Goal: Task Accomplishment & Management: Use online tool/utility

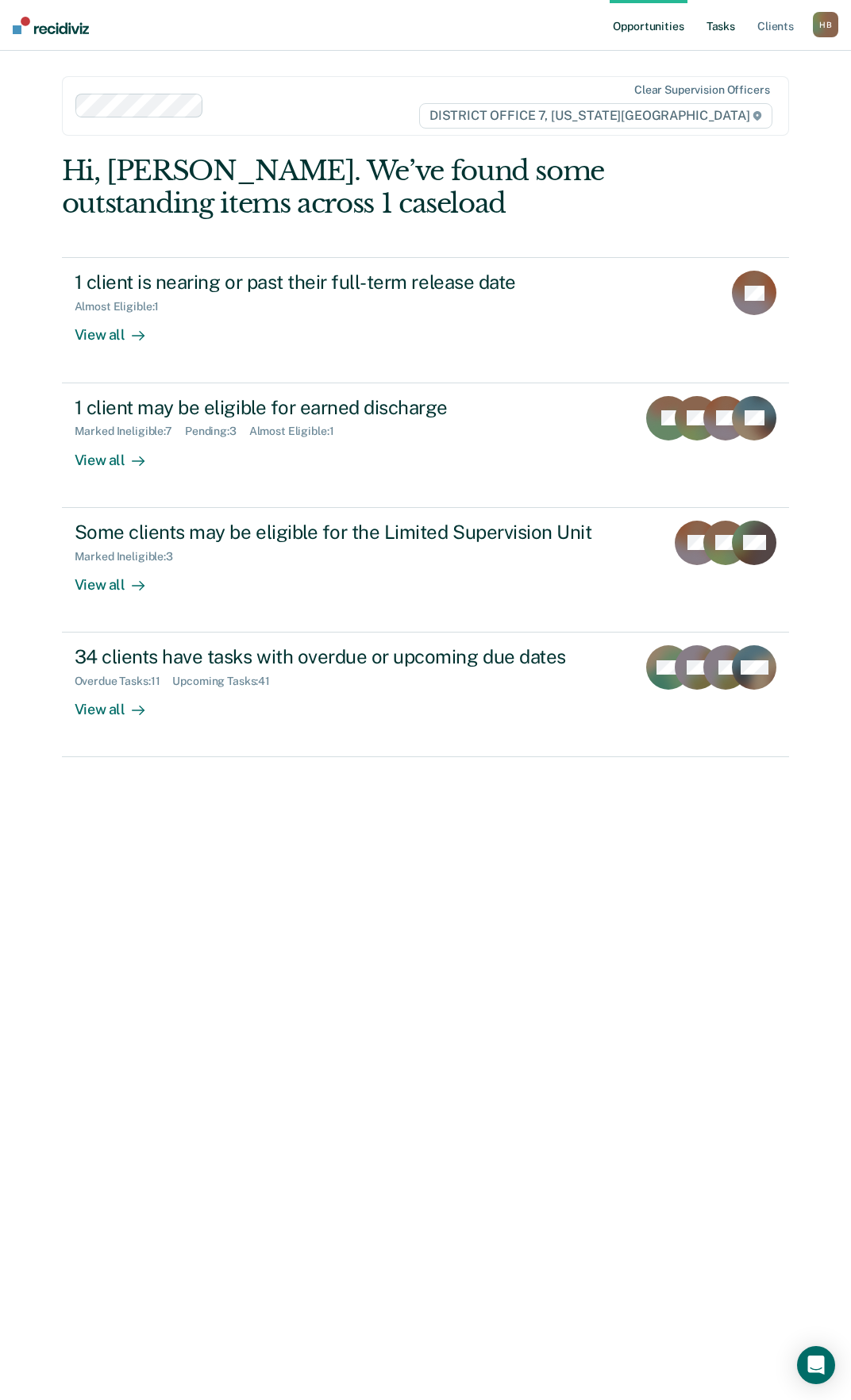
click at [712, 29] on link "Tasks" at bounding box center [721, 25] width 35 height 51
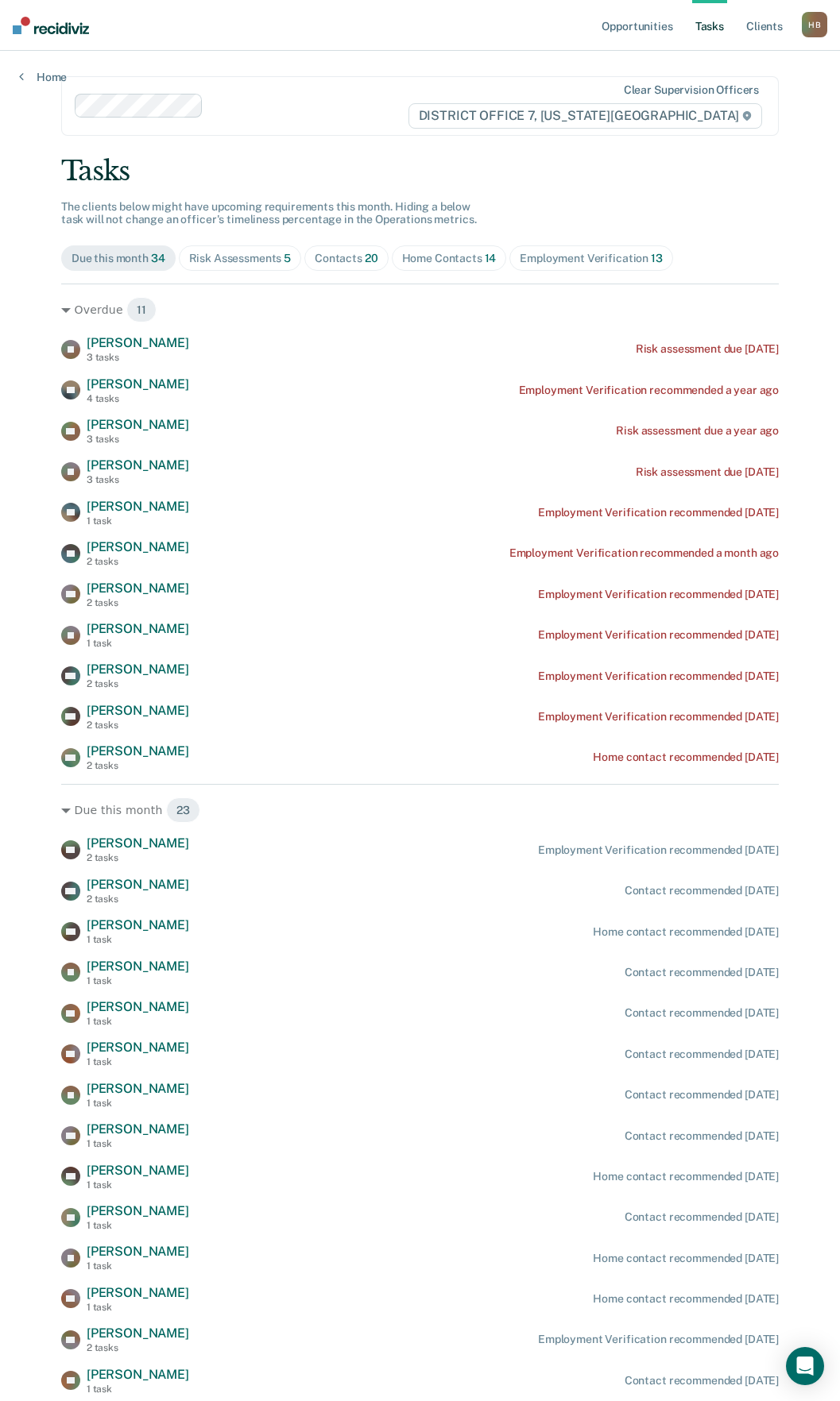
click at [261, 264] on div "Risk Assessments 5" at bounding box center [240, 258] width 103 height 14
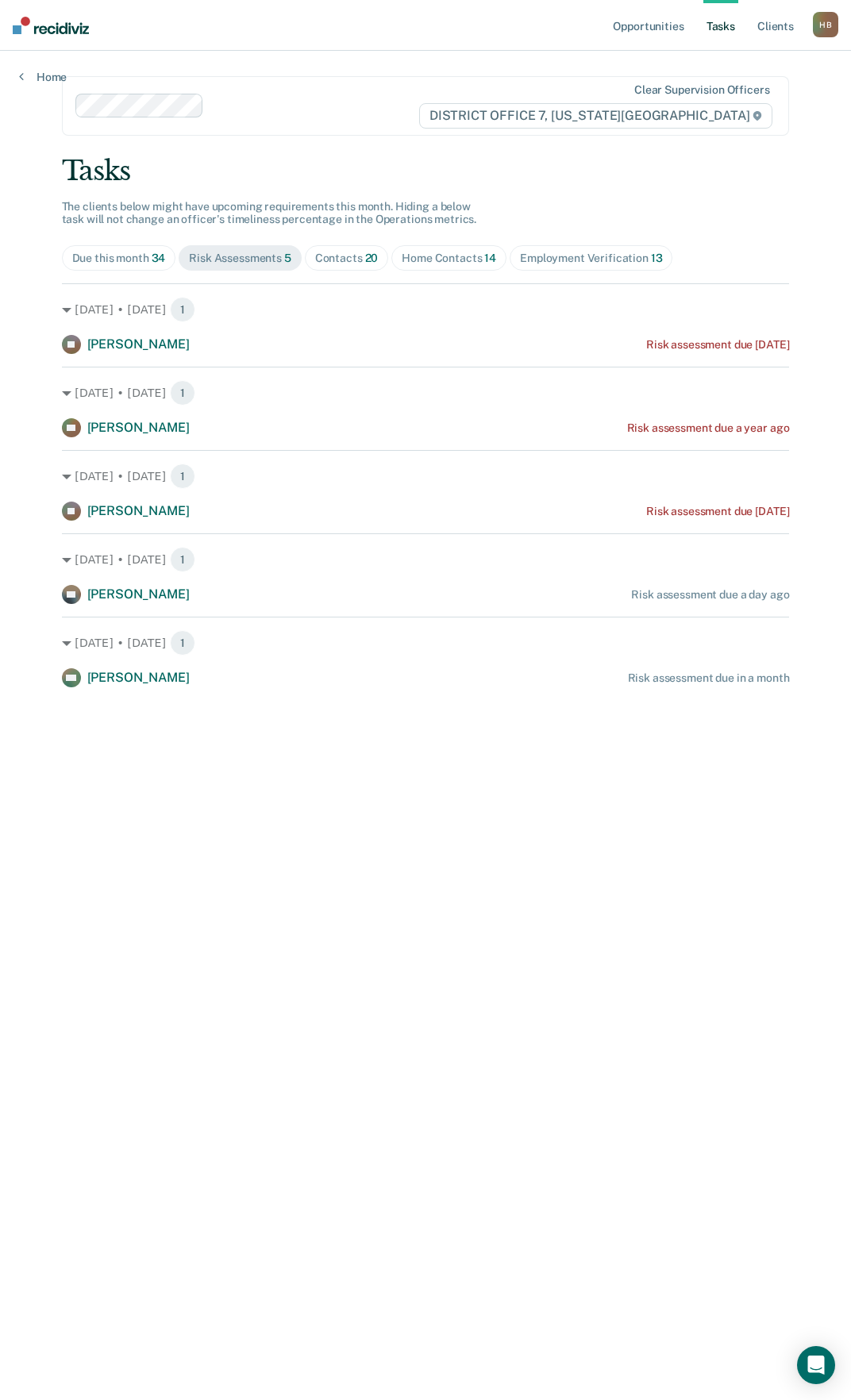
click at [335, 259] on div "Contacts 20" at bounding box center [347, 258] width 64 height 14
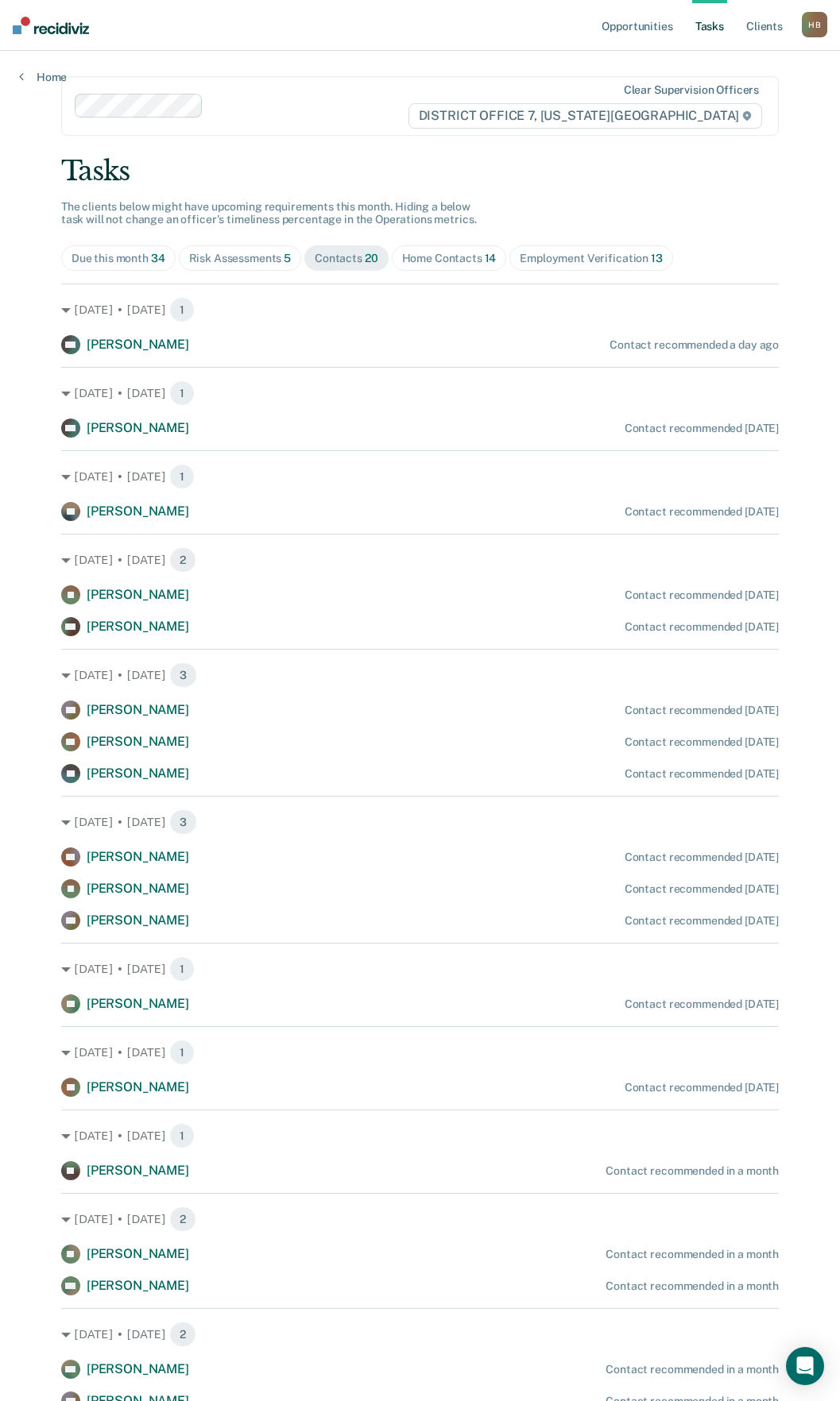
click at [457, 257] on div "Home Contacts 14" at bounding box center [450, 258] width 95 height 14
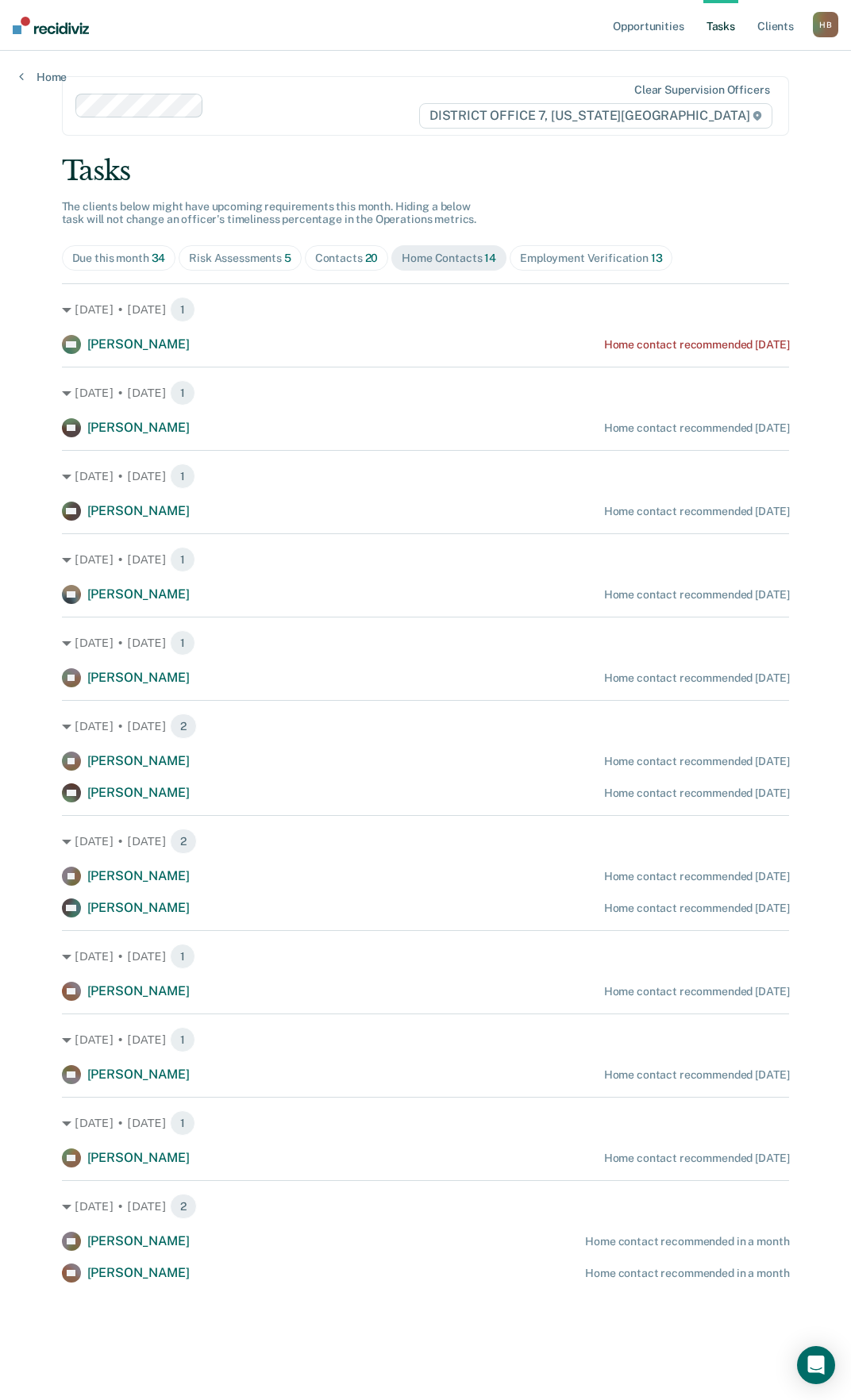
click at [559, 256] on div "Employment Verification 13" at bounding box center [591, 258] width 142 height 14
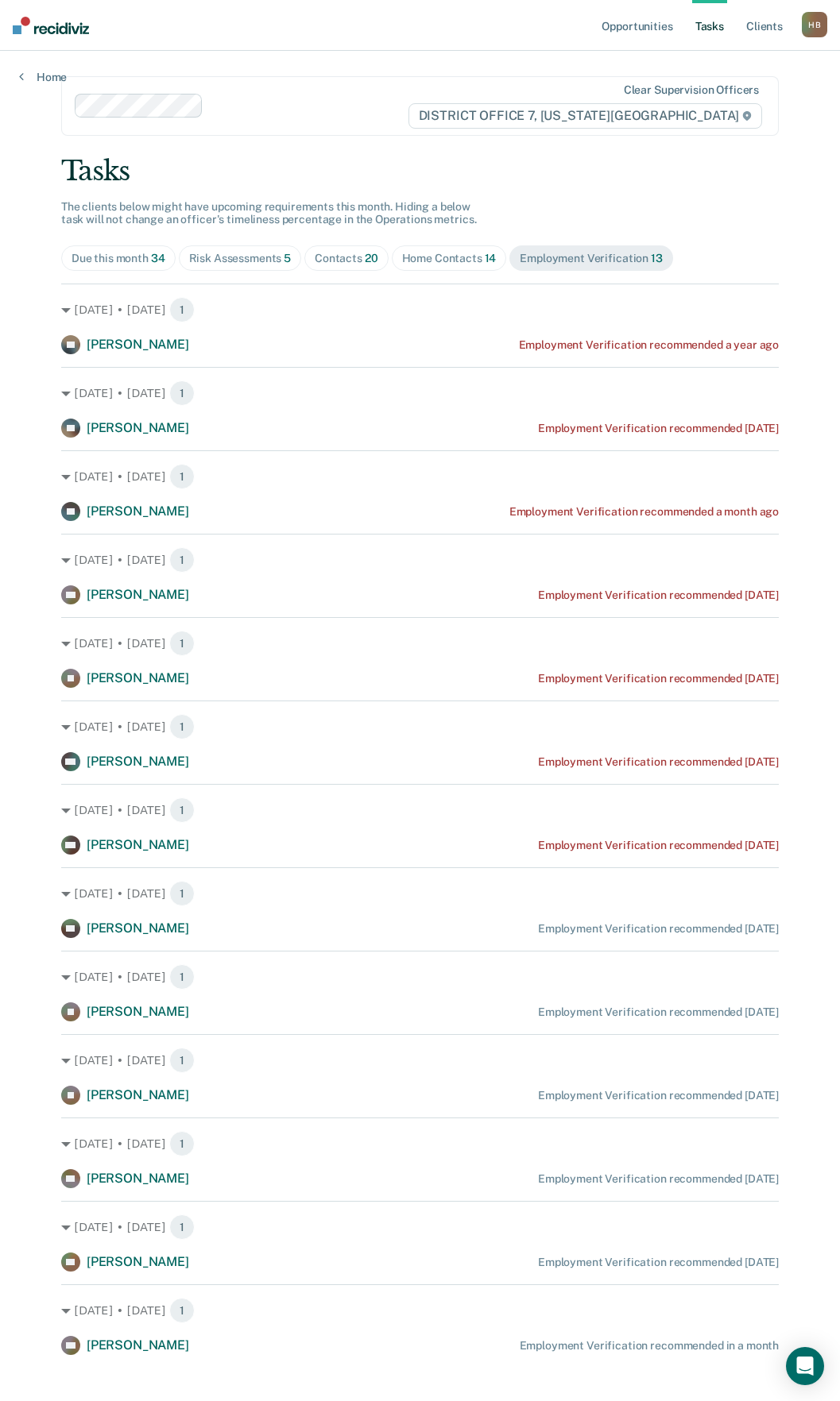
click at [268, 268] on span "Risk Assessments 5" at bounding box center [240, 258] width 123 height 26
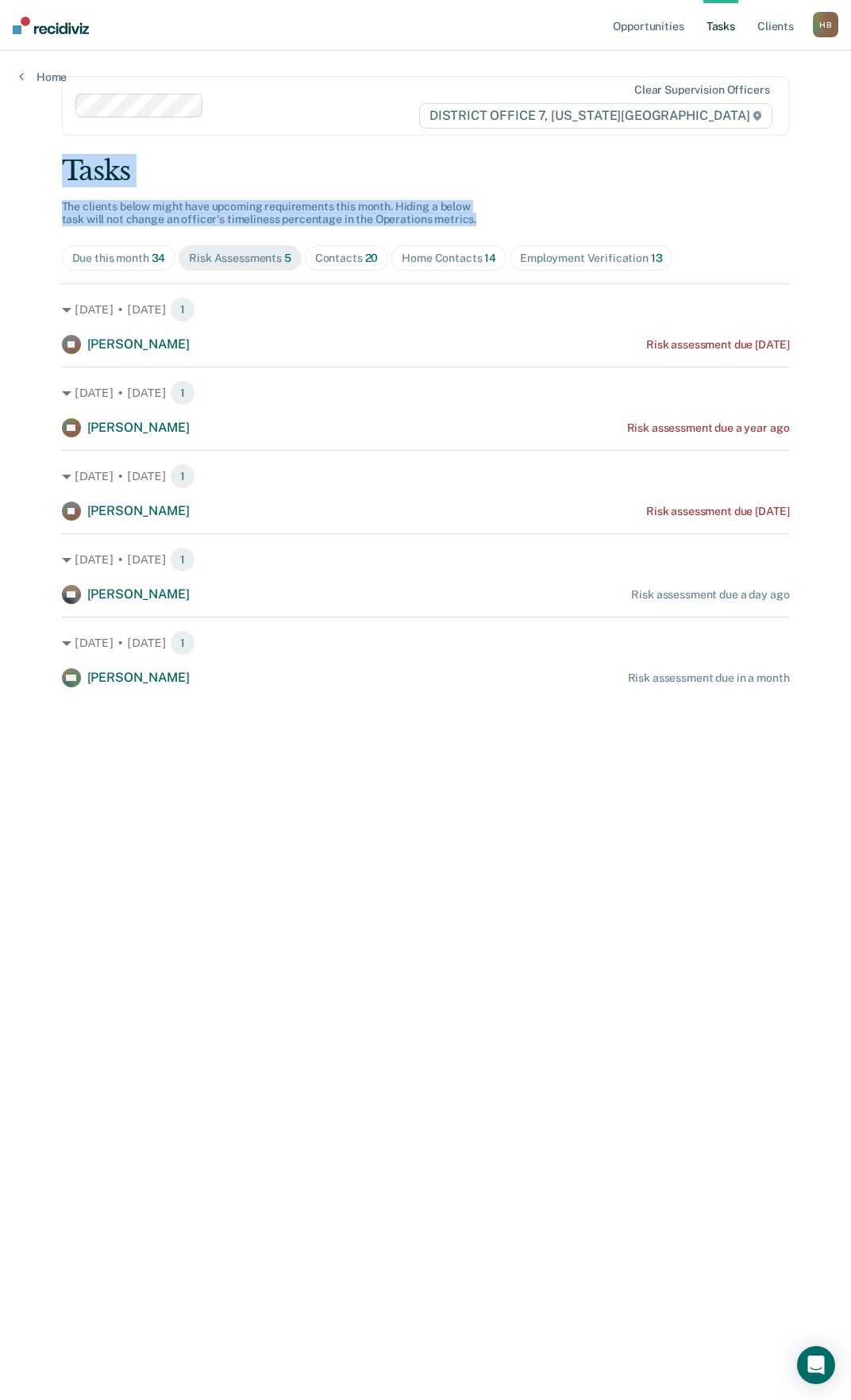
drag, startPoint x: 489, startPoint y: 225, endPoint x: 49, endPoint y: 155, distance: 445.5
click at [49, 155] on main "Clear supervision officers DISTRICT OFFICE 7, [US_STATE] FALLS Tasks The client…" at bounding box center [426, 706] width 767 height 1311
click at [577, 196] on div "Tasks The clients below might have upcoming requirements this month. Hiding a b…" at bounding box center [426, 421] width 728 height 533
click at [447, 173] on div "Tasks" at bounding box center [426, 171] width 728 height 33
